Goal: Find specific page/section: Find specific page/section

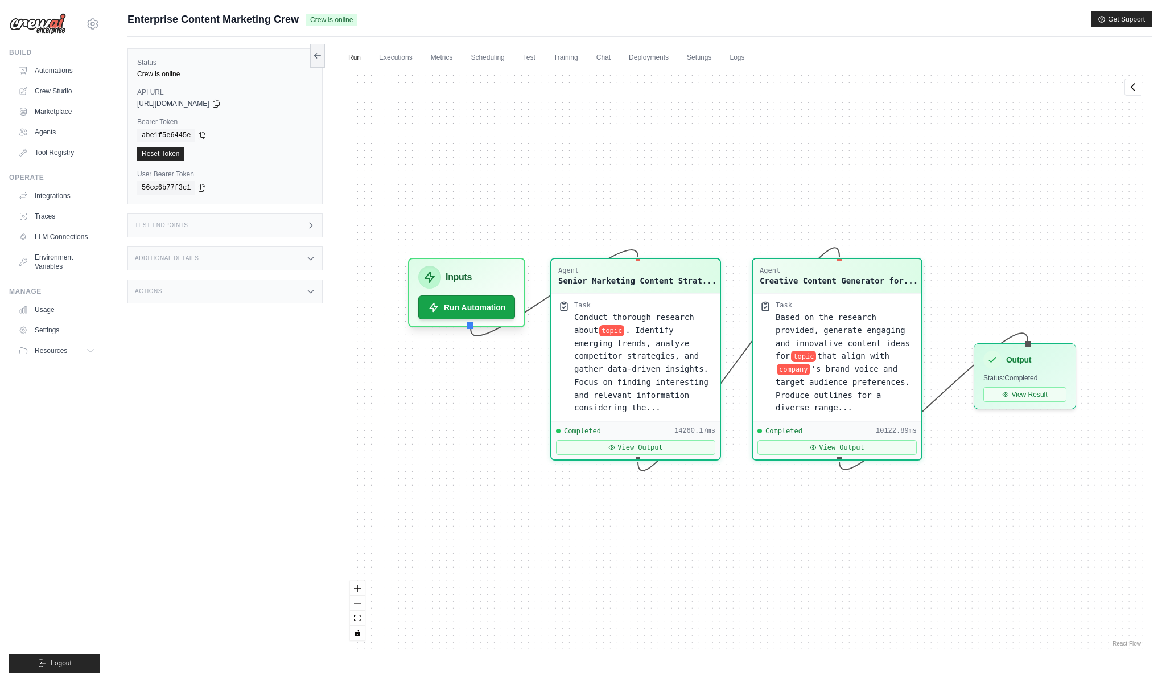
scroll to position [5260, 0]
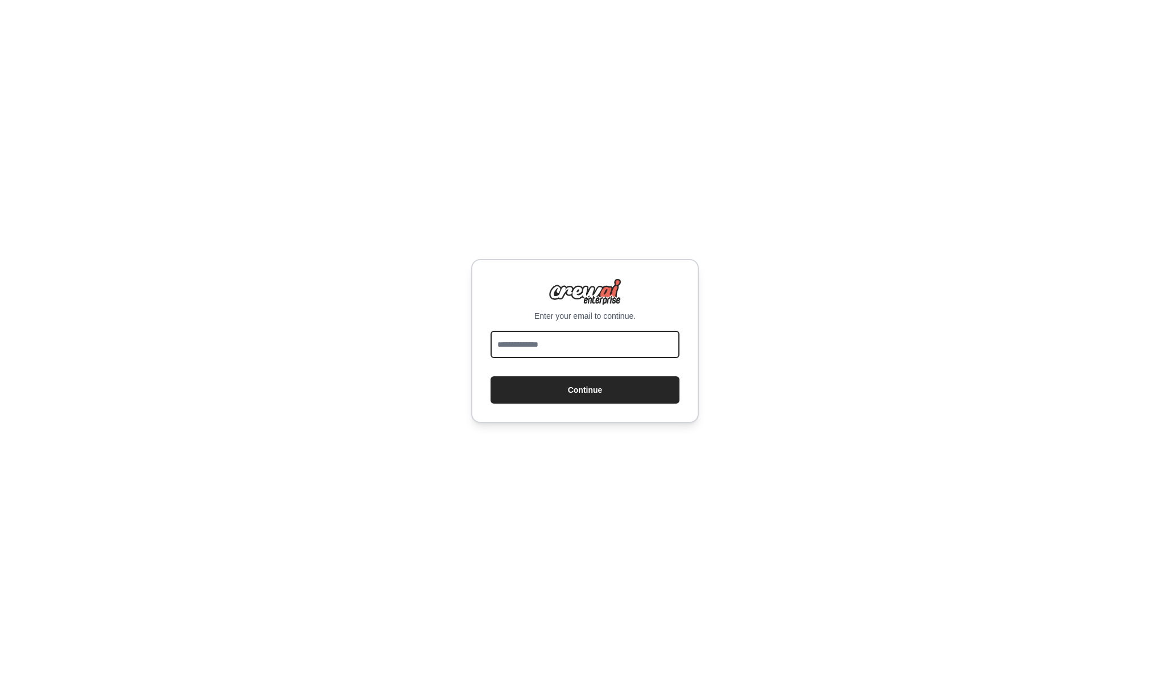
click at [568, 347] on input "email" at bounding box center [584, 344] width 189 height 27
type input "**********"
click at [606, 395] on button "Continue" at bounding box center [584, 389] width 189 height 27
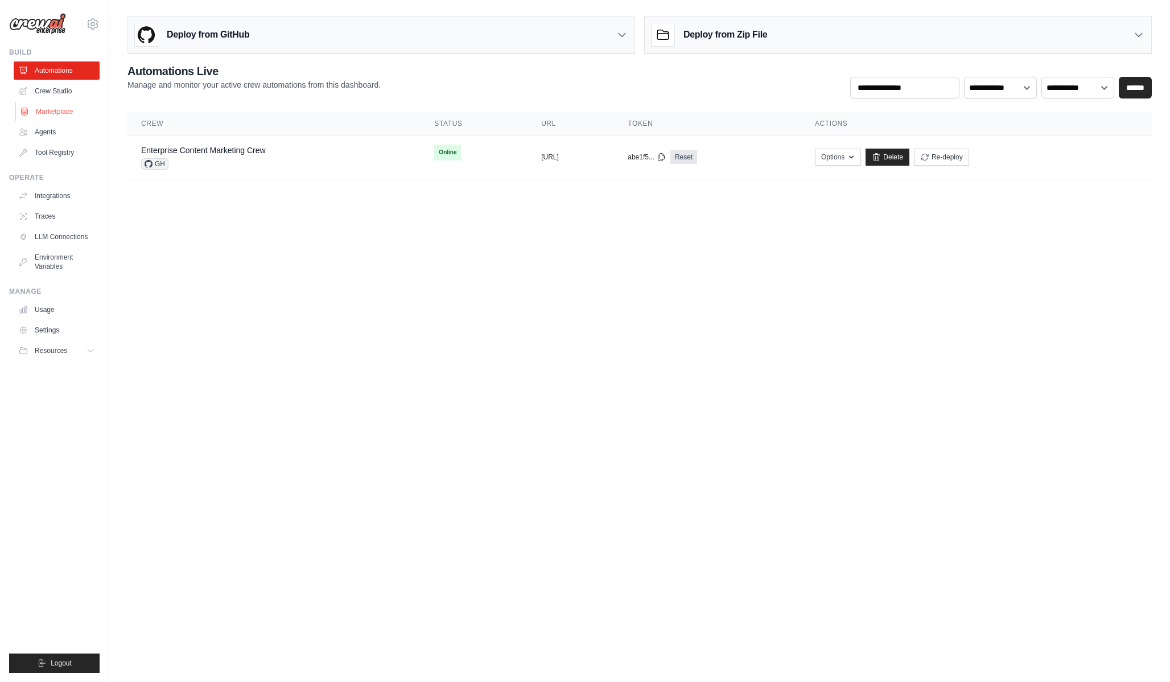
click at [64, 109] on link "Marketplace" at bounding box center [58, 111] width 86 height 18
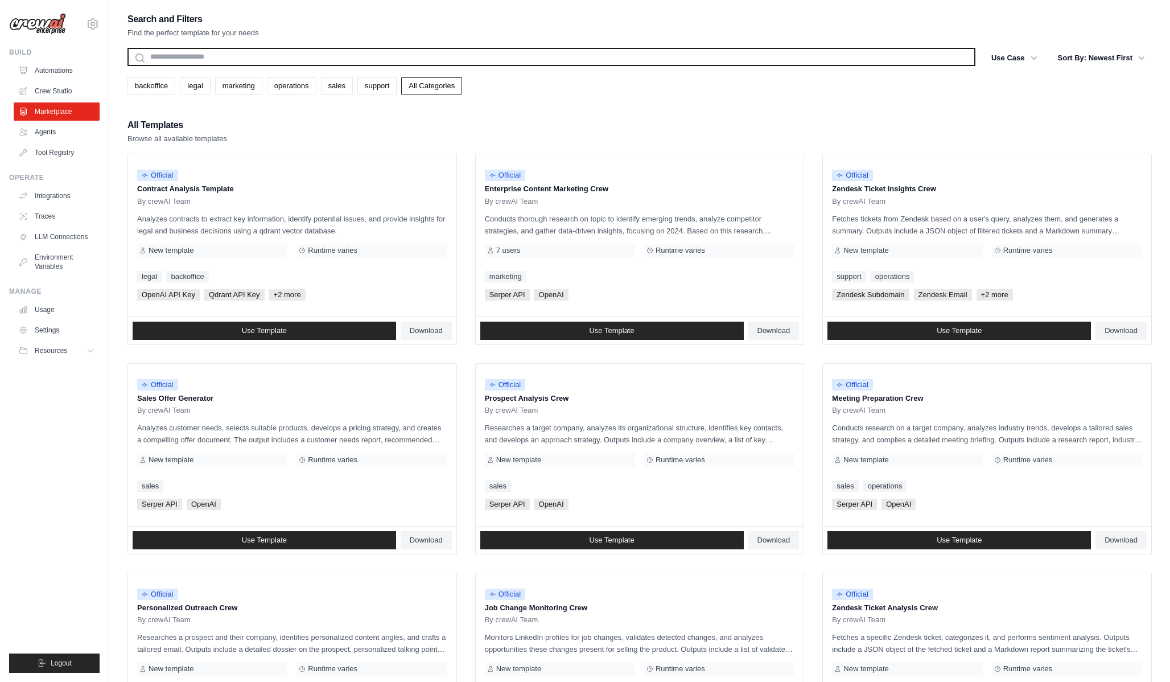
click at [338, 63] on input "text" at bounding box center [551, 57] width 848 height 18
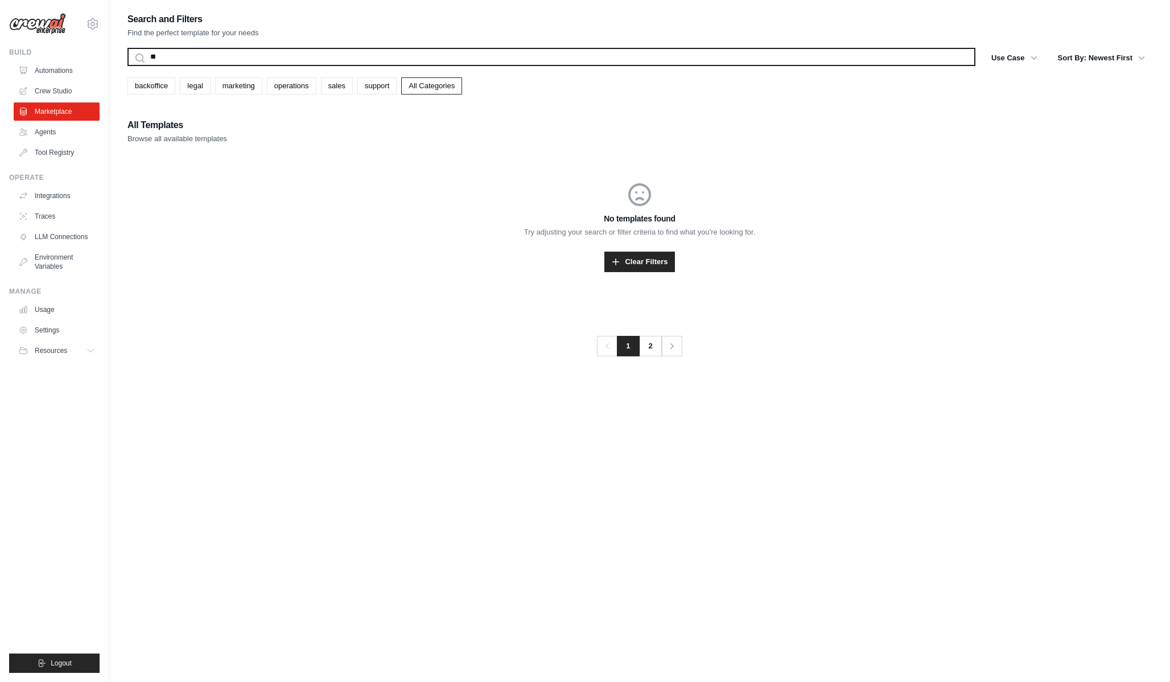
type input "*"
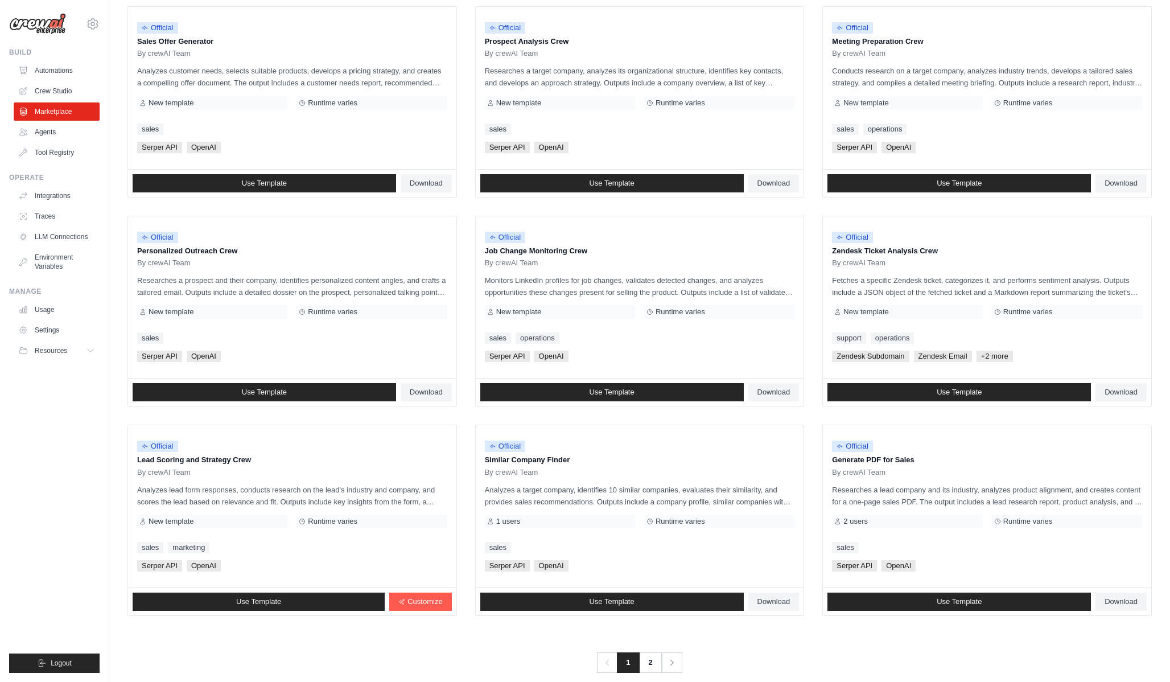
scroll to position [373, 0]
